Goal: Task Accomplishment & Management: Manage account settings

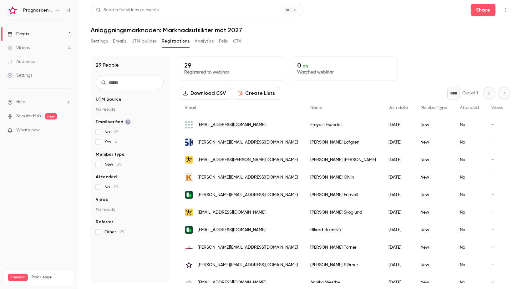
click at [33, 35] on link "Events 1" at bounding box center [39, 34] width 78 height 14
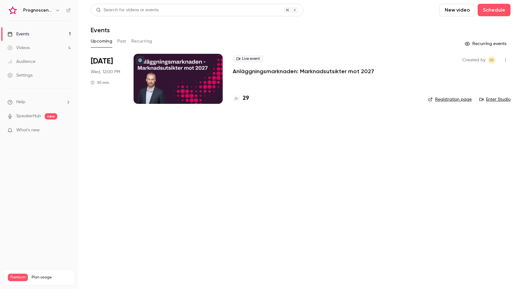
click at [279, 73] on p "Anläggningsmarknaden: Marknadsutsikter mot 2027" at bounding box center [303, 72] width 141 height 8
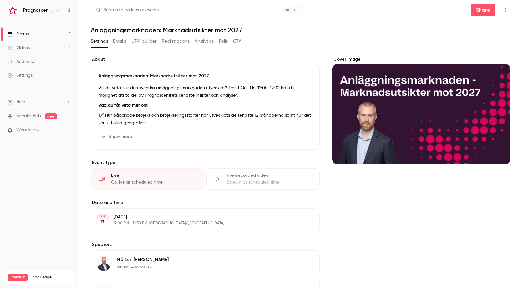
click at [197, 99] on p "Vill du veta hur den svenska anläggningsmarknaden utvecklas? Den 17 september k…" at bounding box center [205, 91] width 213 height 15
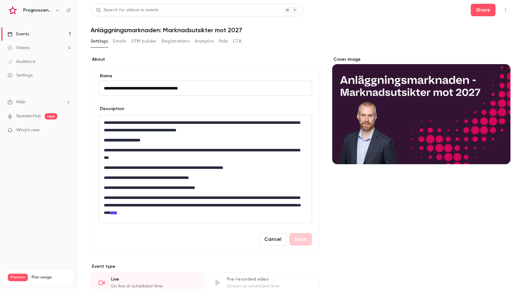
click at [141, 153] on p "**********" at bounding box center [204, 153] width 200 height 15
click at [177, 158] on p "**********" at bounding box center [204, 153] width 200 height 15
click at [300, 243] on button "Save" at bounding box center [300, 239] width 23 height 13
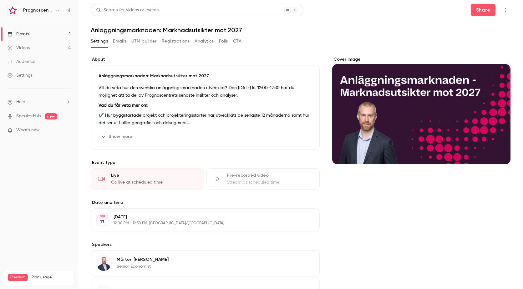
click at [38, 33] on link "Events 1" at bounding box center [39, 34] width 78 height 14
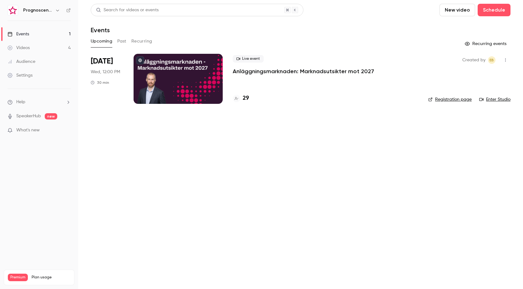
click at [41, 48] on link "Videos 4" at bounding box center [39, 48] width 78 height 14
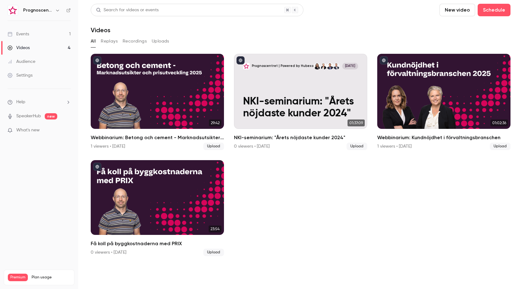
click at [32, 36] on link "Events 1" at bounding box center [39, 34] width 78 height 14
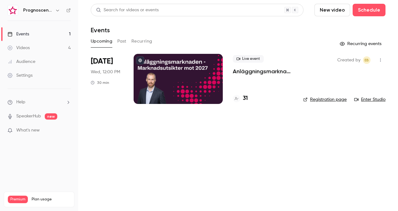
drag, startPoint x: 195, startPoint y: 78, endPoint x: 205, endPoint y: 80, distance: 9.7
click at [195, 78] on div at bounding box center [178, 79] width 89 height 50
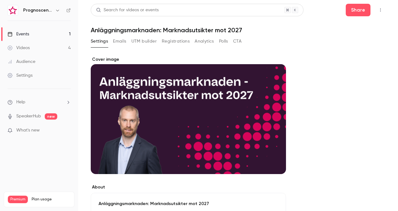
click at [121, 42] on button "Emails" at bounding box center [119, 41] width 13 height 10
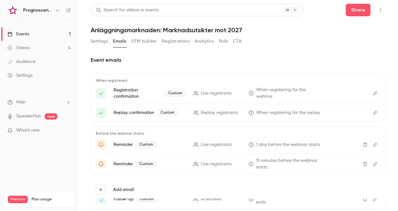
click at [174, 44] on button "Registrations" at bounding box center [176, 41] width 28 height 10
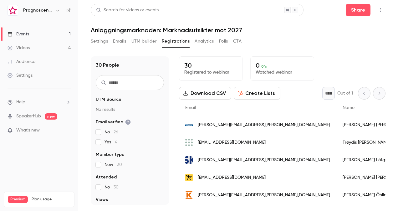
click at [336, 125] on div "Douglas Jacobsson" at bounding box center [375, 125] width 78 height 18
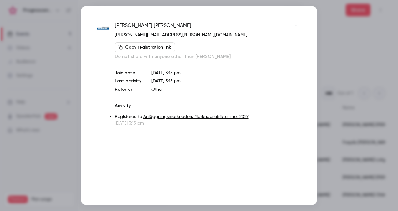
click at [323, 57] on div at bounding box center [199, 105] width 398 height 211
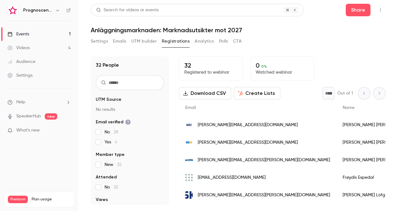
click at [249, 124] on span "[PERSON_NAME][EMAIL_ADDRESS][DOMAIN_NAME]" at bounding box center [248, 125] width 100 height 7
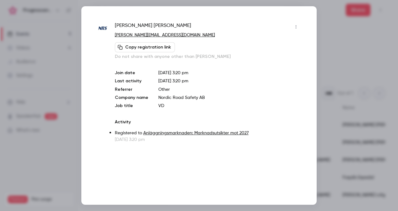
click at [333, 59] on div at bounding box center [199, 105] width 398 height 211
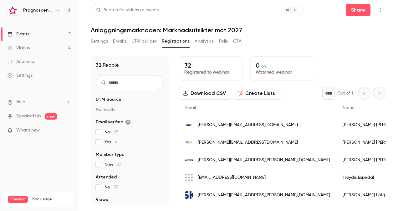
click at [248, 155] on div "[PERSON_NAME][EMAIL_ADDRESS][PERSON_NAME][DOMAIN_NAME]" at bounding box center [257, 160] width 157 height 18
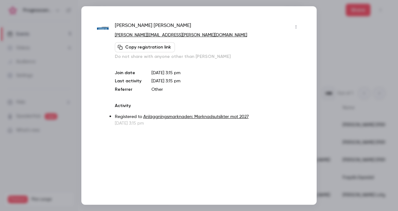
click at [336, 91] on div at bounding box center [199, 105] width 398 height 211
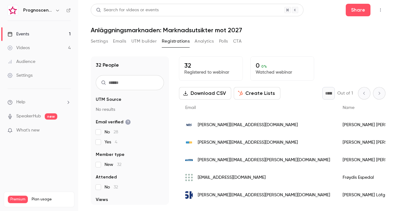
click at [243, 139] on span "[PERSON_NAME][EMAIL_ADDRESS][DOMAIN_NAME]" at bounding box center [248, 142] width 100 height 7
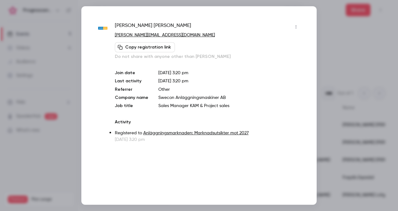
click at [320, 72] on div at bounding box center [199, 105] width 398 height 211
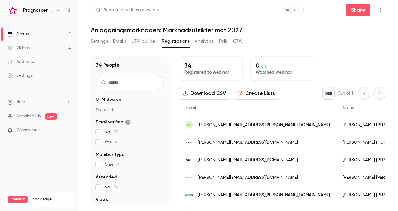
click at [232, 141] on span "[PERSON_NAME][EMAIL_ADDRESS][DOMAIN_NAME]" at bounding box center [248, 142] width 100 height 7
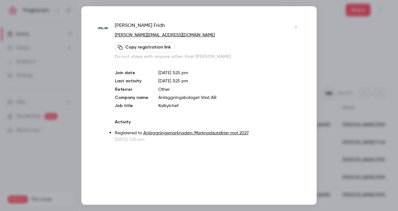
click at [328, 64] on div at bounding box center [199, 105] width 398 height 211
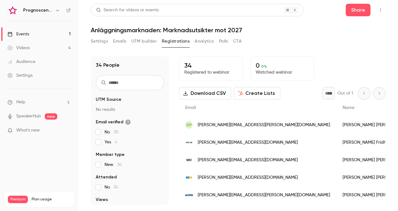
click at [227, 125] on span "[PERSON_NAME][EMAIL_ADDRESS][PERSON_NAME][DOMAIN_NAME]" at bounding box center [264, 125] width 132 height 7
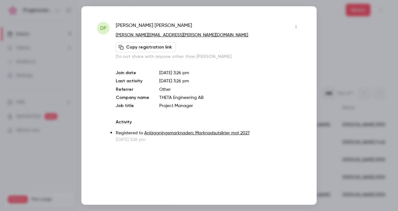
click at [340, 66] on div at bounding box center [199, 105] width 398 height 211
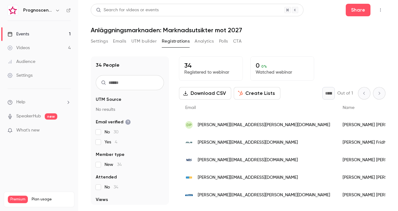
click at [238, 125] on span "[PERSON_NAME][EMAIL_ADDRESS][PERSON_NAME][DOMAIN_NAME]" at bounding box center [264, 125] width 132 height 7
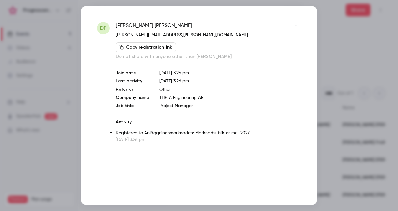
click at [331, 54] on div at bounding box center [199, 105] width 398 height 211
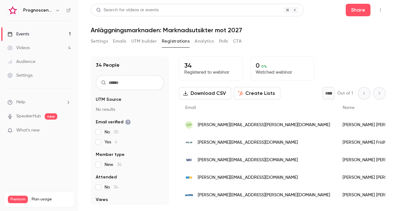
scroll to position [63, 0]
click at [215, 123] on span "[PERSON_NAME][EMAIL_ADDRESS][DOMAIN_NAME]" at bounding box center [248, 125] width 100 height 7
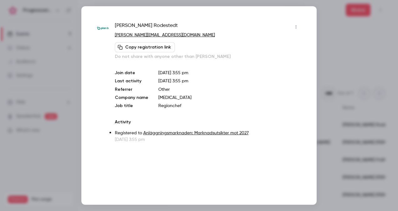
click at [322, 73] on div at bounding box center [199, 105] width 398 height 211
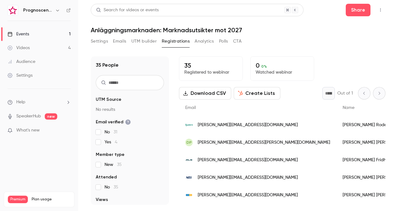
scroll to position [63, 0]
click at [237, 126] on span "[PERSON_NAME][EMAIL_ADDRESS][DOMAIN_NAME]" at bounding box center [248, 125] width 100 height 7
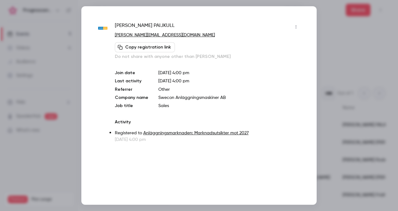
click at [322, 83] on div at bounding box center [199, 105] width 398 height 211
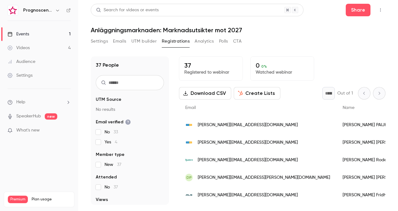
click at [219, 143] on span "[PERSON_NAME][EMAIL_ADDRESS][DOMAIN_NAME]" at bounding box center [248, 142] width 100 height 7
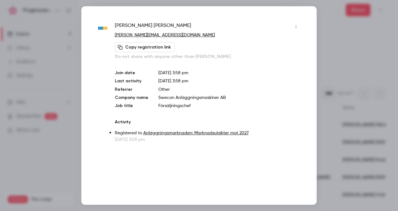
click at [346, 71] on div at bounding box center [199, 105] width 398 height 211
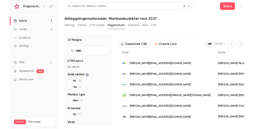
scroll to position [31, 0]
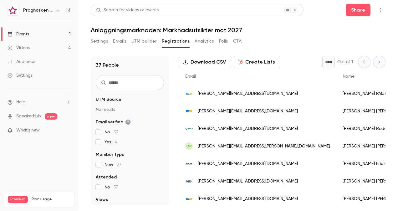
click at [236, 95] on span "[PERSON_NAME][EMAIL_ADDRESS][DOMAIN_NAME]" at bounding box center [248, 93] width 100 height 7
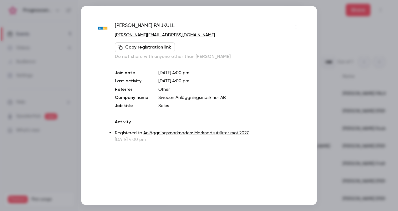
click at [300, 69] on div "Mikael PAIJKULL mikael.paijkull@swecon.com Copy registration link Do not share …" at bounding box center [208, 82] width 186 height 121
click at [333, 77] on div at bounding box center [199, 105] width 398 height 211
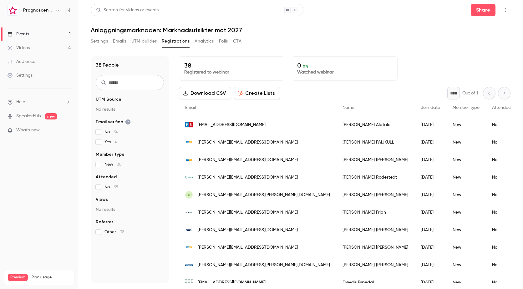
click at [237, 124] on span "[EMAIL_ADDRESS][DOMAIN_NAME]" at bounding box center [232, 125] width 68 height 7
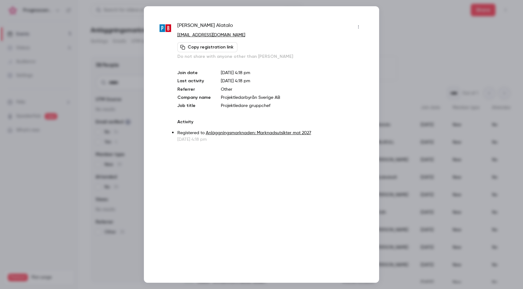
click at [131, 190] on div at bounding box center [261, 144] width 523 height 289
